Goal: Task Accomplishment & Management: Manage account settings

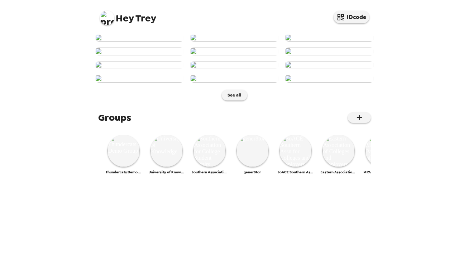
click at [107, 18] on img at bounding box center [107, 18] width 14 height 14
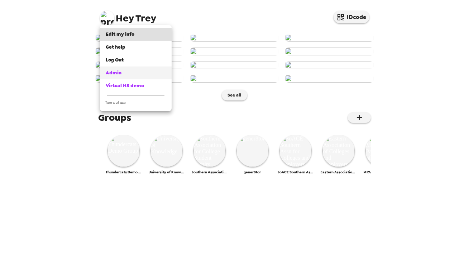
click at [123, 74] on div "Admin" at bounding box center [136, 72] width 60 height 7
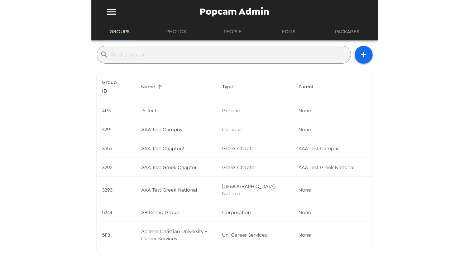
click at [159, 63] on div "​" at bounding box center [224, 55] width 254 height 18
click at [159, 58] on input "text" at bounding box center [229, 54] width 236 height 11
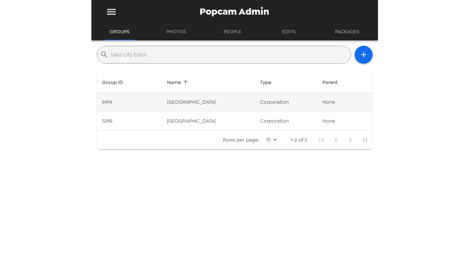
type input "lake city bank"
click at [217, 105] on td "Lake City Bank" at bounding box center [207, 102] width 93 height 19
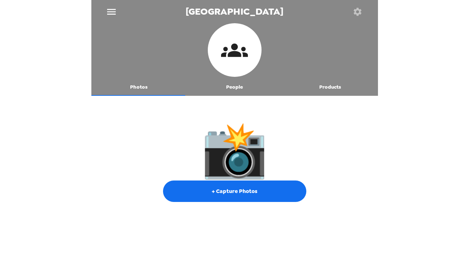
click at [233, 90] on button "People" at bounding box center [234, 87] width 96 height 17
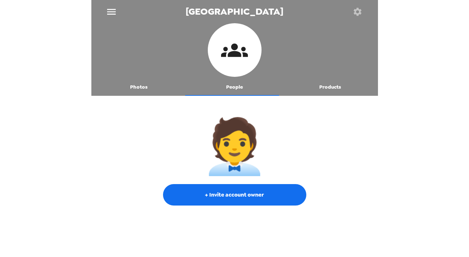
click at [363, 21] on div at bounding box center [357, 11] width 23 height 23
click at [360, 10] on icon "button" at bounding box center [357, 12] width 8 height 8
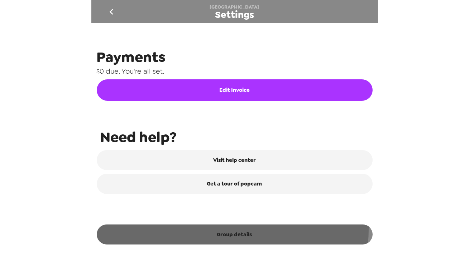
click at [187, 229] on button "Group details" at bounding box center [235, 235] width 276 height 20
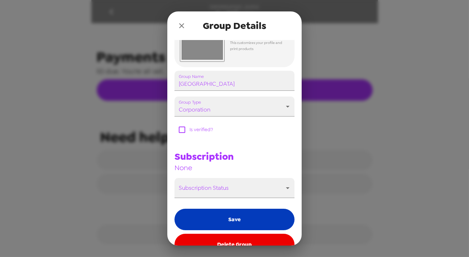
scroll to position [104, 0]
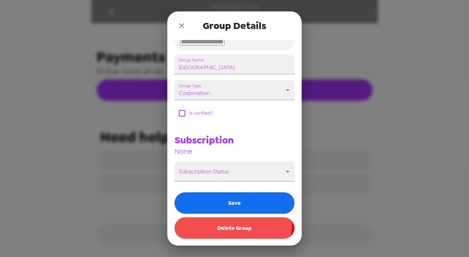
click at [229, 223] on button "Delete Group" at bounding box center [234, 228] width 120 height 21
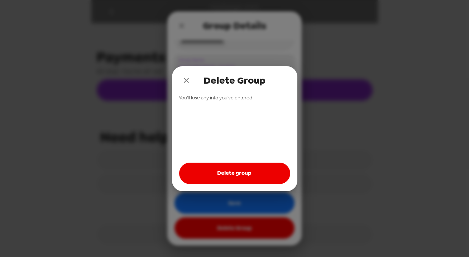
click at [224, 175] on button "Delete group" at bounding box center [234, 173] width 111 height 21
drag, startPoint x: 183, startPoint y: 82, endPoint x: 184, endPoint y: 77, distance: 5.0
click at [183, 81] on icon "close" at bounding box center [186, 80] width 9 height 9
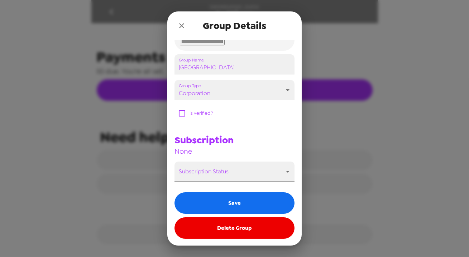
click at [184, 26] on icon "close" at bounding box center [181, 25] width 9 height 9
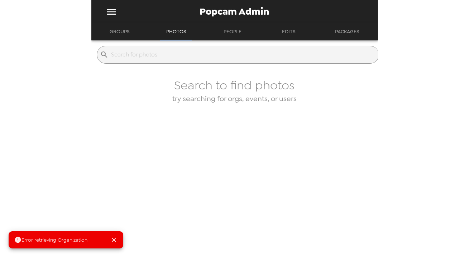
click at [121, 28] on button "Groups" at bounding box center [119, 31] width 33 height 17
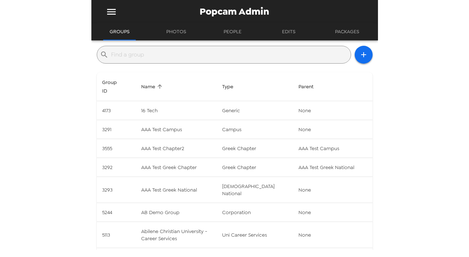
click at [142, 57] on input "text" at bounding box center [229, 54] width 236 height 11
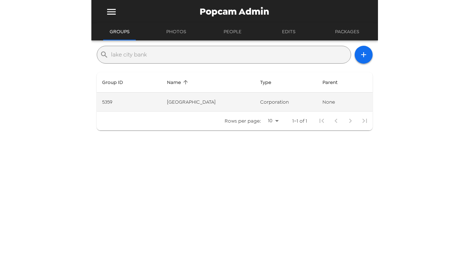
type input "lake city bank"
click at [219, 103] on td "Lake City Bank" at bounding box center [207, 102] width 93 height 19
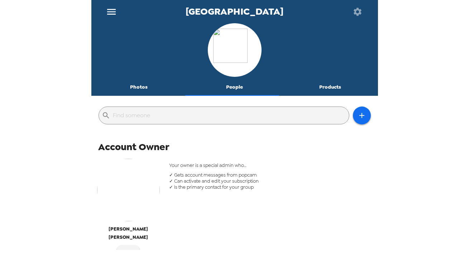
click at [146, 84] on button "Photos" at bounding box center [139, 87] width 96 height 17
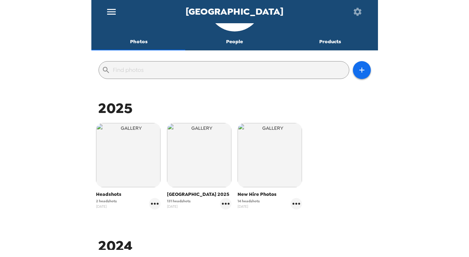
scroll to position [70, 0]
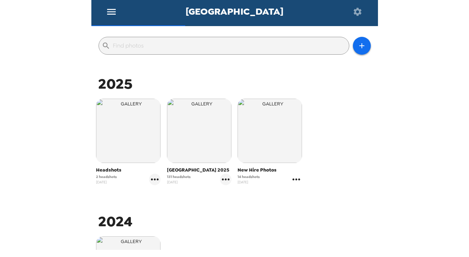
click at [295, 179] on icon "gallery menu" at bounding box center [295, 179] width 11 height 11
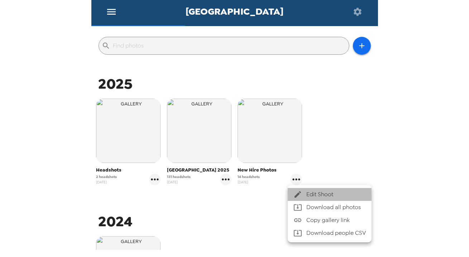
click at [303, 192] on div at bounding box center [299, 194] width 13 height 9
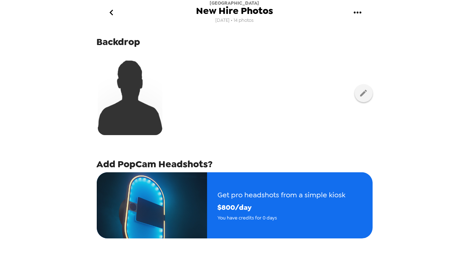
scroll to position [32, 0]
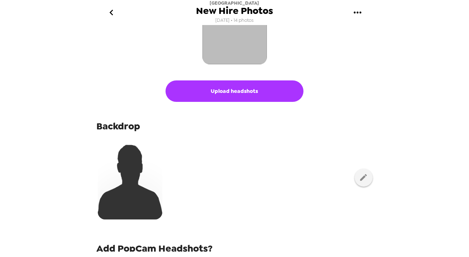
click at [243, 40] on img "button" at bounding box center [234, 32] width 64 height 64
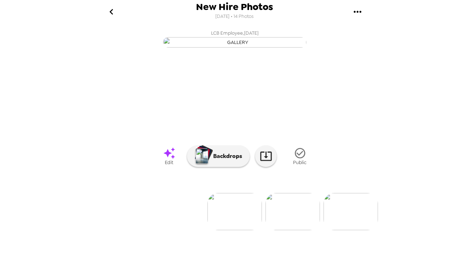
scroll to position [57, 0]
drag, startPoint x: 10, startPoint y: 213, endPoint x: 38, endPoint y: 217, distance: 28.2
click at [12, 213] on div "New Hire Photos 8/13/2025 • 14 Photos LCB Employee , 08-22-2025 LCB Employee , …" at bounding box center [234, 128] width 469 height 257
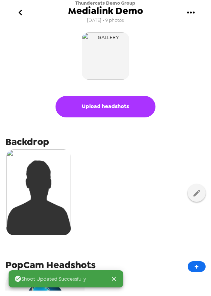
scroll to position [97, 0]
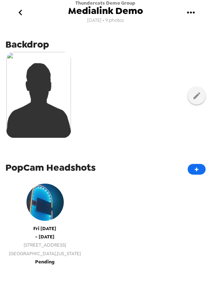
click at [46, 240] on span "- [DATE]" at bounding box center [44, 237] width 19 height 8
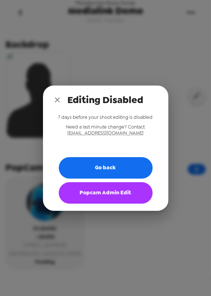
click at [101, 193] on button "Popcam Admin Edit" at bounding box center [106, 192] width 94 height 21
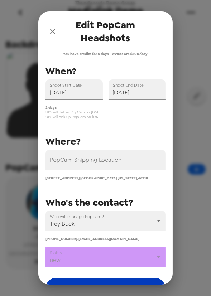
scroll to position [47, 0]
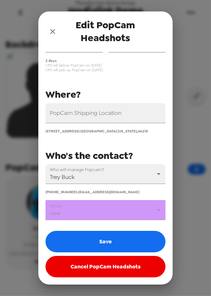
click at [98, 271] on button "Cancel PopCam Headshots" at bounding box center [105, 266] width 120 height 21
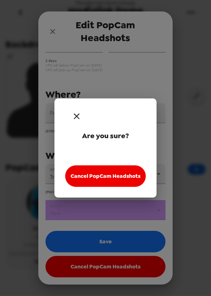
click at [78, 118] on icon "button" at bounding box center [77, 116] width 10 height 10
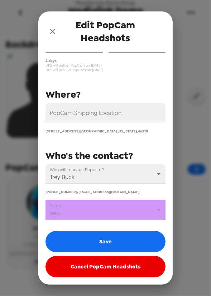
click at [89, 210] on body "Thundercats Demo Group Medialink Demo 8/14/24 • 9 photos Upload headshots Backd…" at bounding box center [105, 148] width 211 height 296
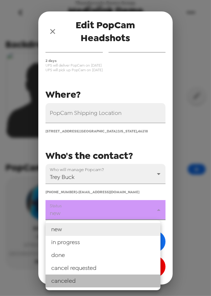
click at [79, 279] on li "canceled" at bounding box center [102, 281] width 115 height 13
type input "canceled"
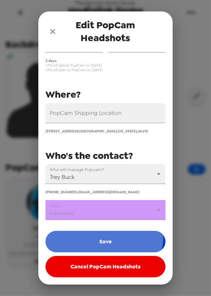
click at [92, 235] on button "Save" at bounding box center [105, 241] width 120 height 21
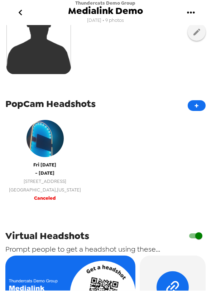
scroll to position [163, 0]
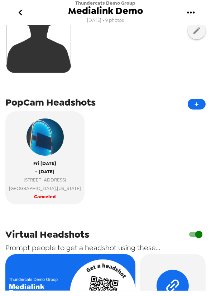
click at [15, 10] on icon "go back" at bounding box center [20, 12] width 11 height 11
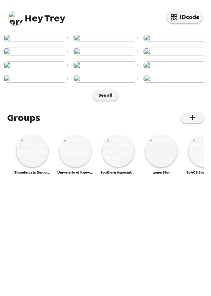
click at [14, 18] on img at bounding box center [16, 18] width 14 height 14
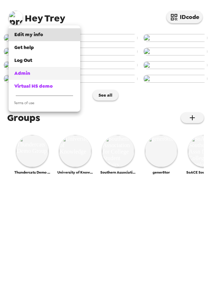
click at [40, 73] on div "Admin" at bounding box center [44, 73] width 60 height 7
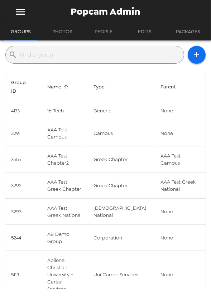
click at [71, 51] on input "text" at bounding box center [100, 54] width 161 height 11
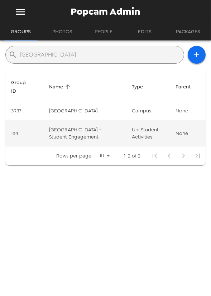
type input "[GEOGRAPHIC_DATA]"
click at [76, 136] on td "[GEOGRAPHIC_DATA] - Student Engagement" at bounding box center [84, 133] width 83 height 26
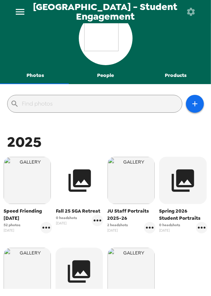
scroll to position [32, 0]
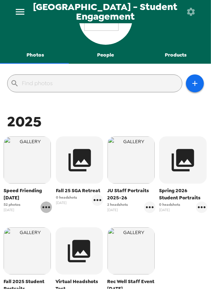
click at [44, 204] on icon "gallery menu" at bounding box center [45, 207] width 11 height 11
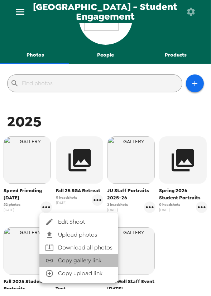
click at [72, 261] on span "Copy gallery link" at bounding box center [85, 260] width 54 height 9
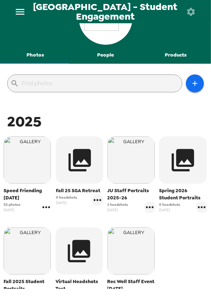
click at [50, 207] on icon "gallery menu" at bounding box center [45, 207] width 11 height 11
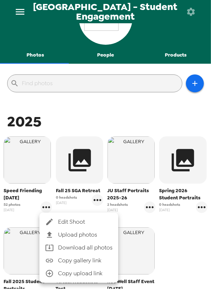
click at [70, 219] on span "Edit Shoot" at bounding box center [85, 222] width 54 height 9
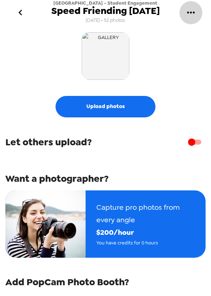
click at [190, 13] on icon "gallery menu" at bounding box center [191, 12] width 8 height 2
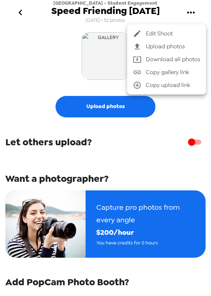
click at [191, 12] on div at bounding box center [105, 148] width 211 height 296
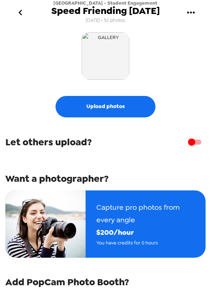
click at [25, 15] on icon "go back" at bounding box center [20, 12] width 11 height 11
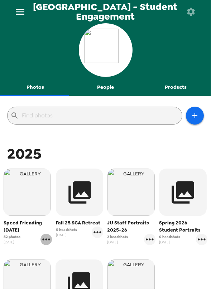
click at [44, 241] on icon "gallery menu" at bounding box center [45, 239] width 11 height 11
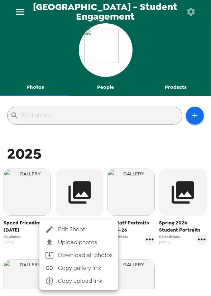
click at [31, 247] on div at bounding box center [105, 148] width 211 height 296
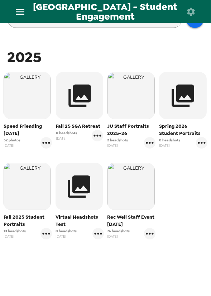
scroll to position [97, 0]
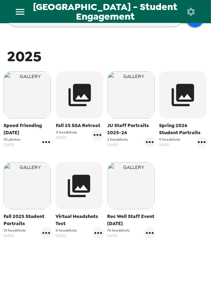
click at [43, 143] on icon "gallery menu" at bounding box center [45, 141] width 11 height 11
